Goal: Go to known website: Access a specific website the user already knows

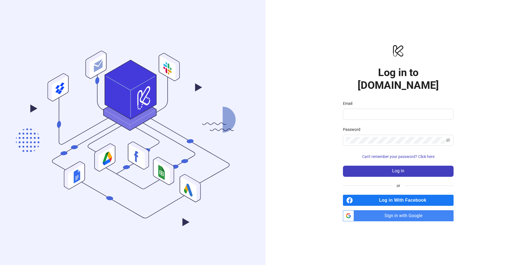
click at [400, 210] on span "Sign in with Google" at bounding box center [404, 215] width 97 height 11
